Goal: Register for event/course

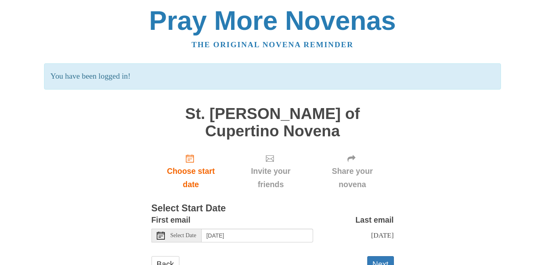
scroll to position [14, 0]
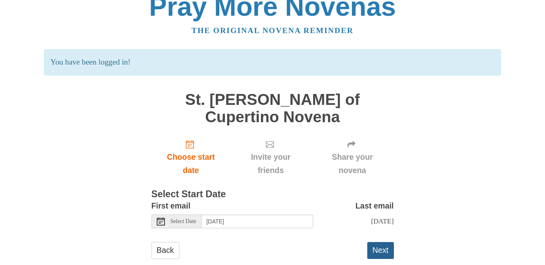
click at [379, 242] on button "Next" at bounding box center [380, 250] width 27 height 17
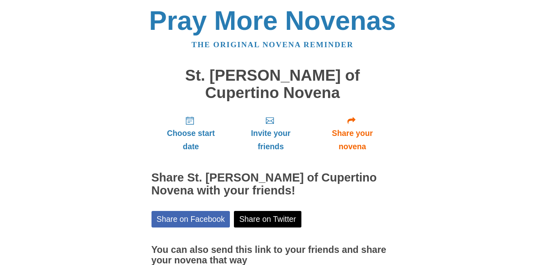
scroll to position [59, 0]
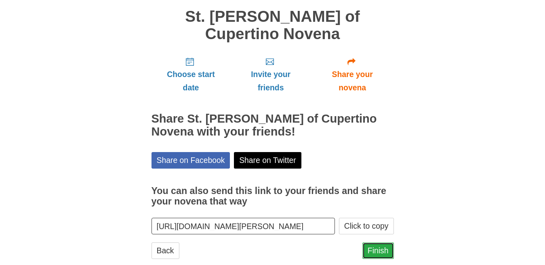
click at [385, 243] on link "Finish" at bounding box center [378, 251] width 32 height 17
